Goal: Find specific page/section: Find specific page/section

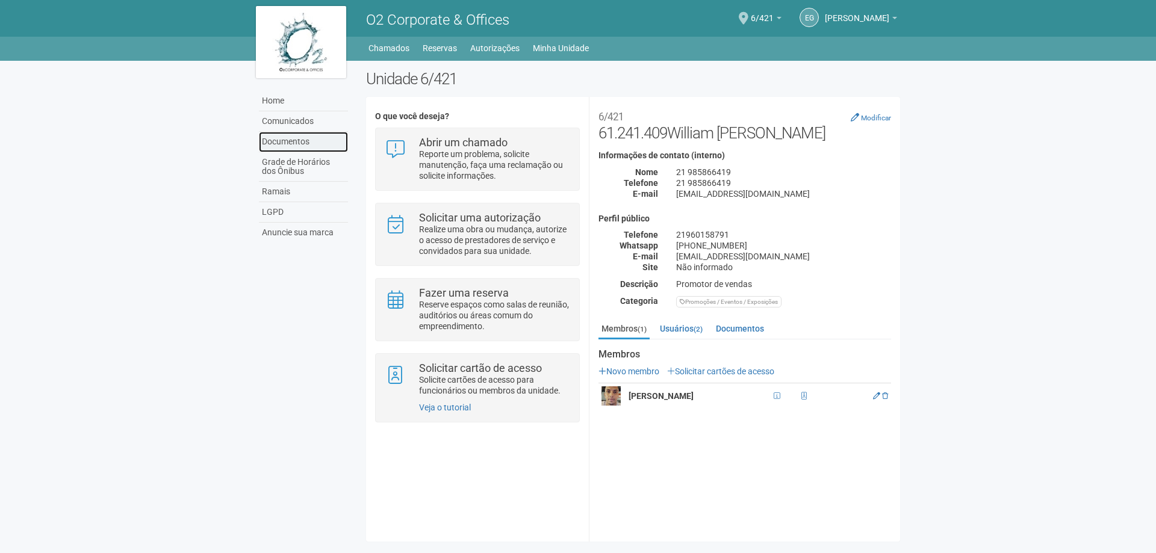
click at [287, 145] on link "Documentos" at bounding box center [303, 142] width 89 height 20
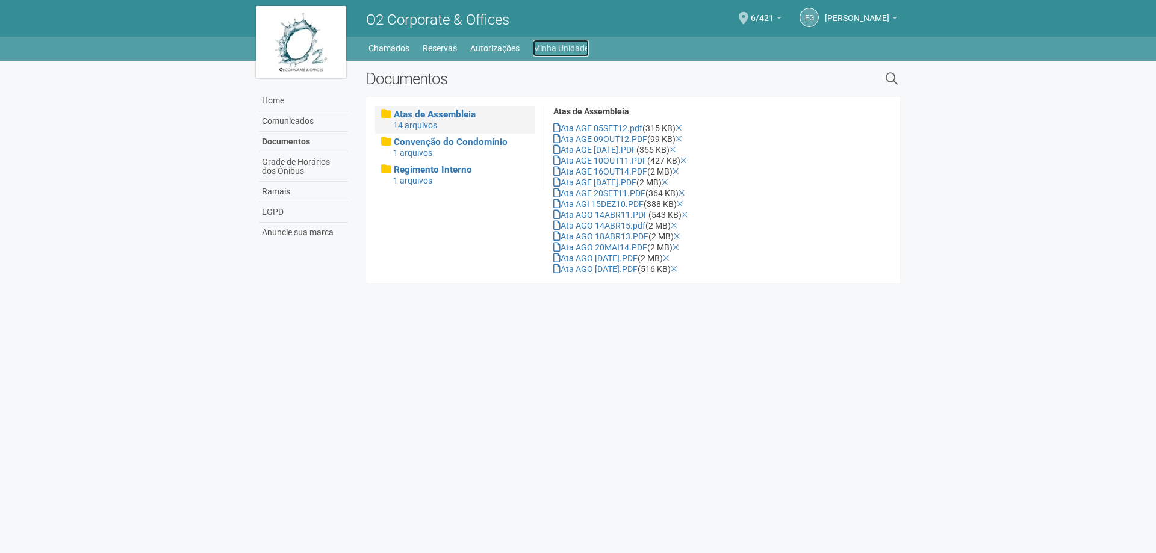
click at [584, 48] on link "Minha Unidade" at bounding box center [561, 48] width 56 height 17
